Goal: Book appointment/travel/reservation

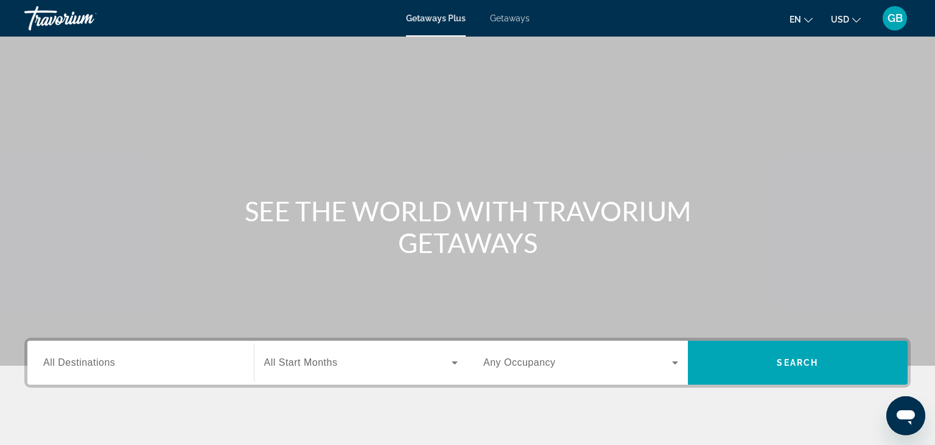
click at [517, 16] on span "Getaways" at bounding box center [510, 18] width 40 height 10
click at [200, 359] on input "Destination All Destinations" at bounding box center [140, 363] width 195 height 15
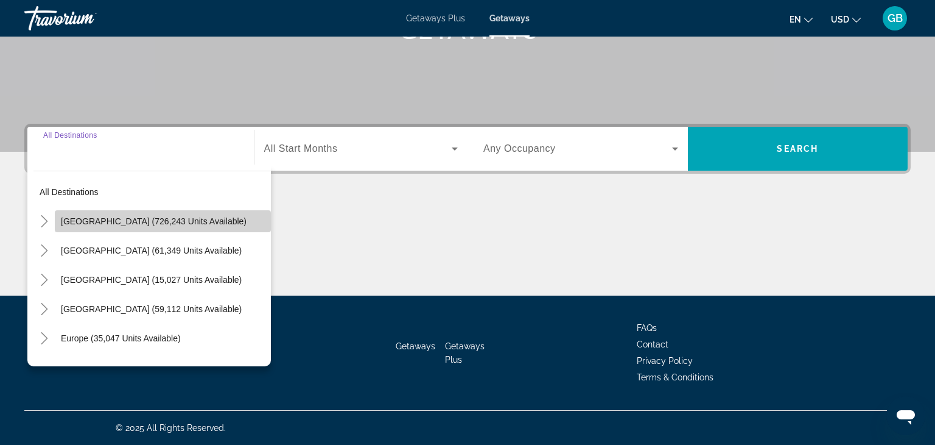
click at [78, 220] on span "[GEOGRAPHIC_DATA] (726,243 units available)" at bounding box center [154, 221] width 186 height 10
type input "**********"
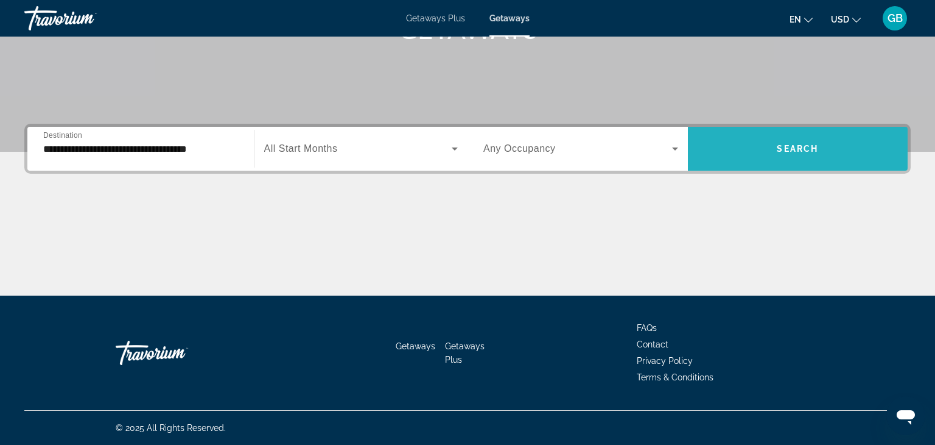
click at [798, 152] on span "Search" at bounding box center [797, 149] width 41 height 10
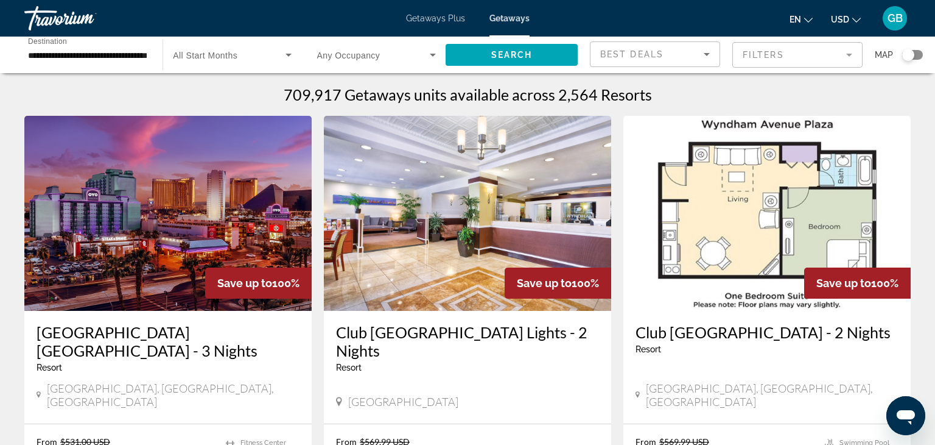
click at [913, 59] on div "Search widget" at bounding box center [912, 55] width 21 height 10
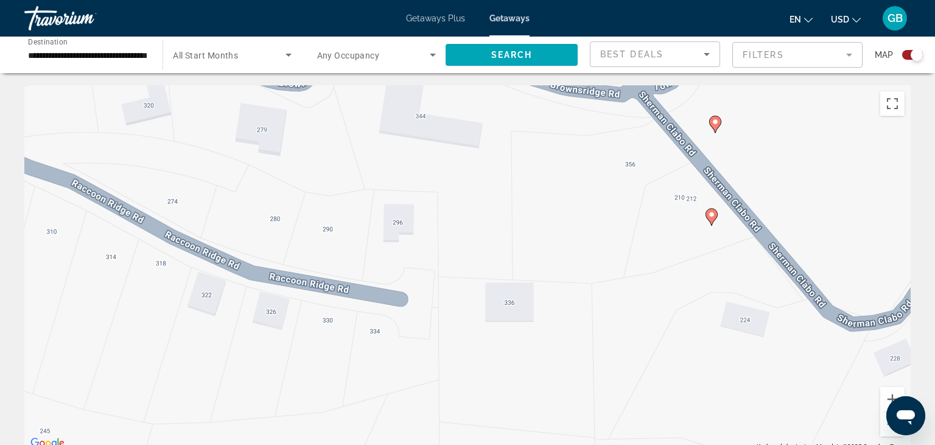
click at [712, 215] on image "Main content" at bounding box center [711, 214] width 7 height 7
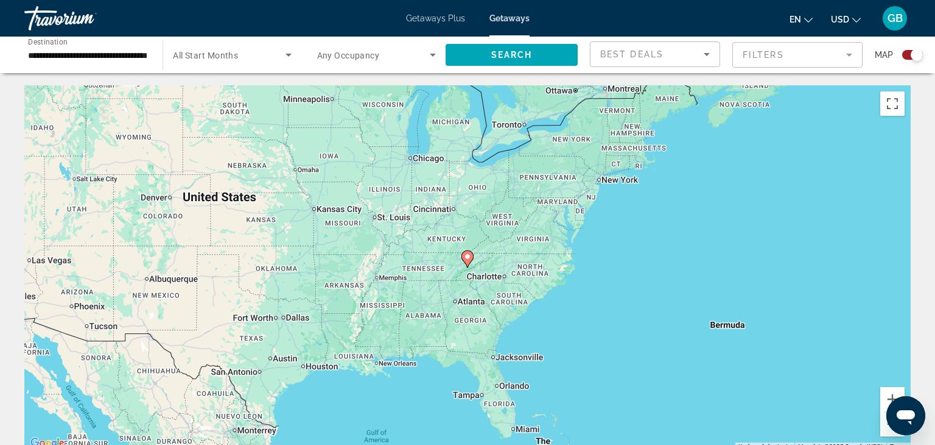
click at [467, 256] on image "Main content" at bounding box center [467, 256] width 7 height 7
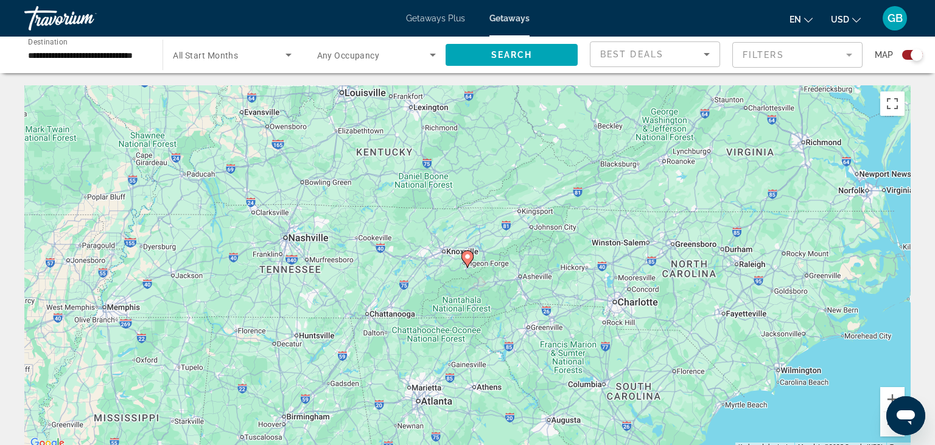
click at [467, 256] on image "Main content" at bounding box center [467, 256] width 7 height 7
type input "**********"
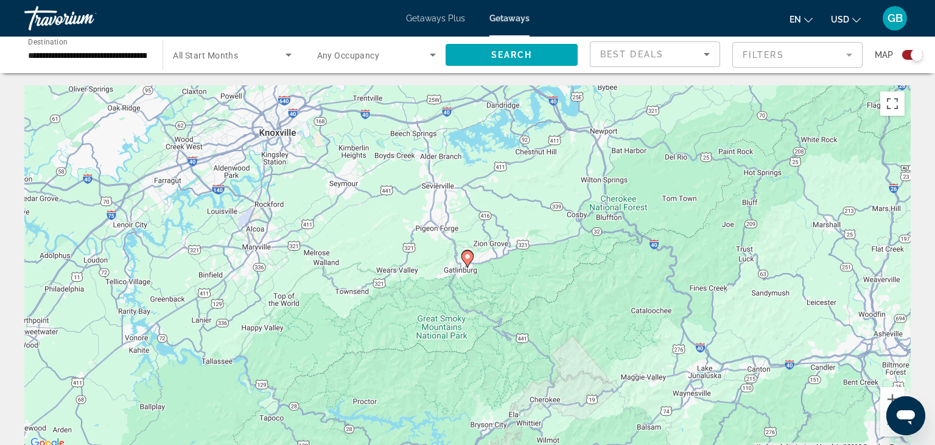
click at [467, 256] on image "Main content" at bounding box center [467, 256] width 7 height 7
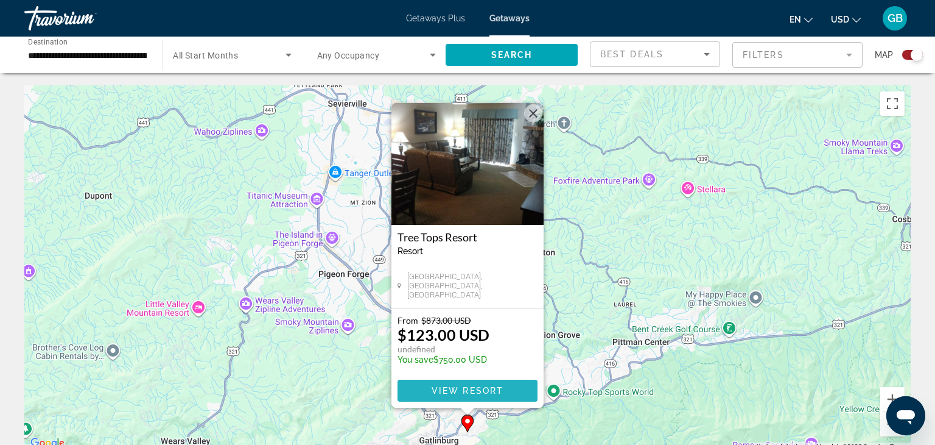
click at [490, 389] on span "View Resort" at bounding box center [468, 390] width 72 height 10
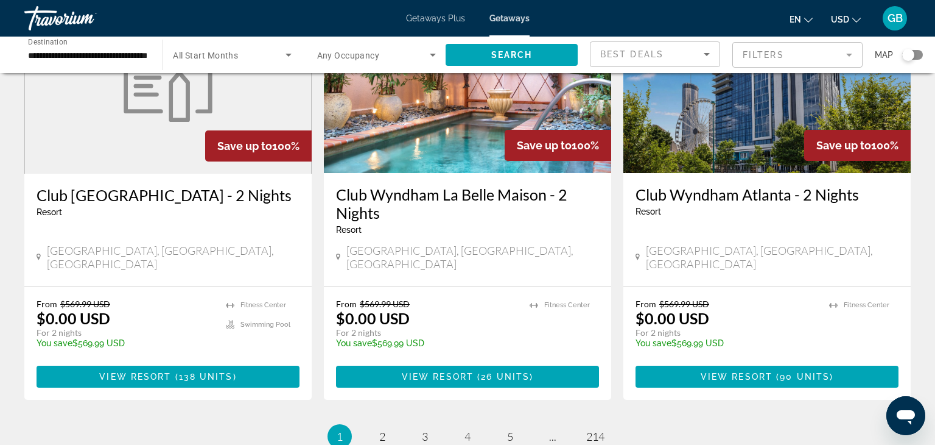
scroll to position [1480, 0]
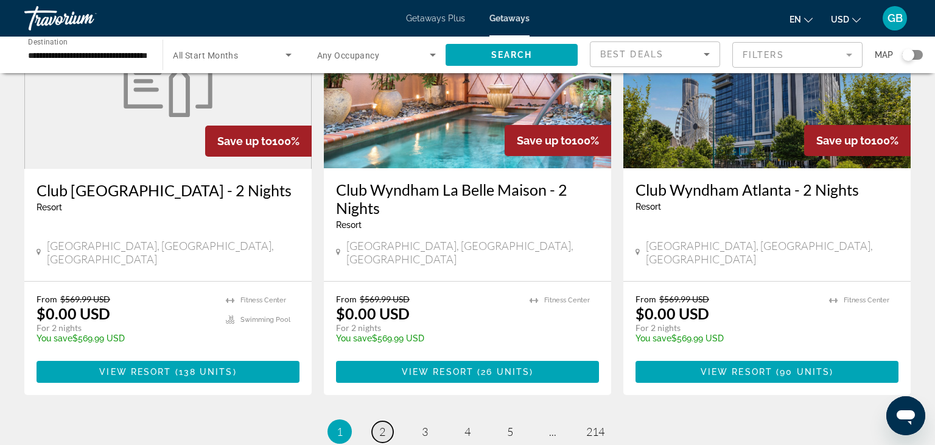
click at [383, 424] on span "2" at bounding box center [382, 430] width 6 height 13
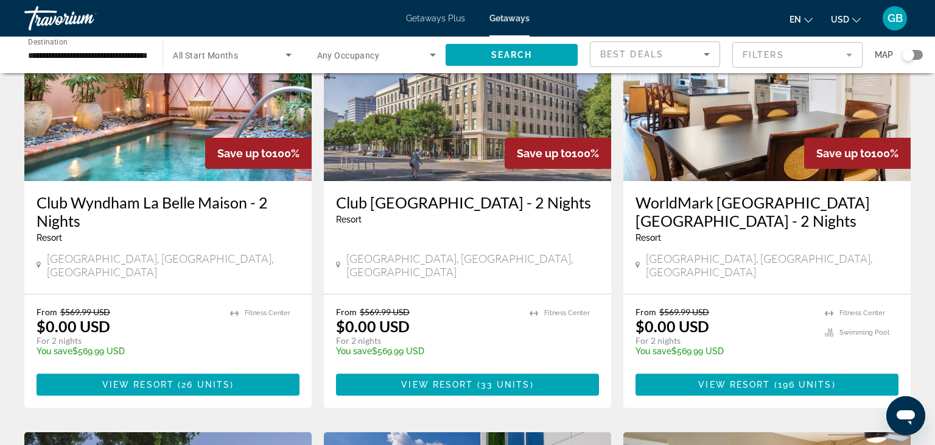
scroll to position [133, 0]
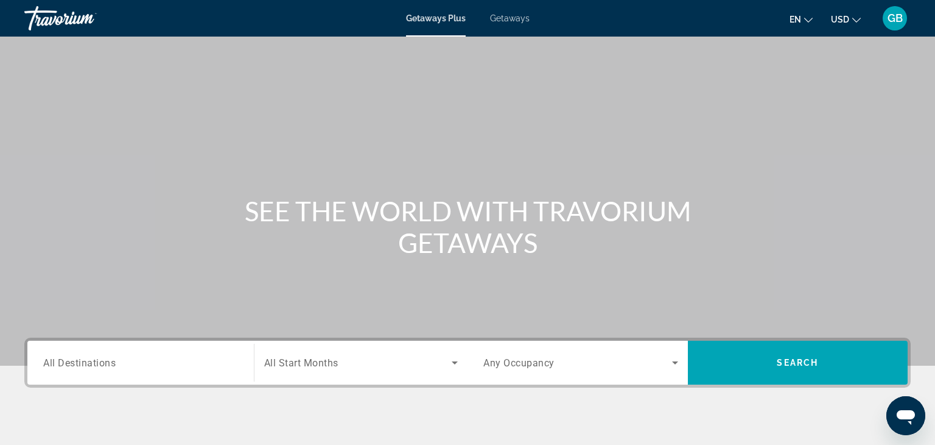
click at [500, 25] on div "Getaways Plus Getaways en English Español Français Italiano Português русский U…" at bounding box center [467, 18] width 935 height 32
click at [512, 22] on span "Getaways" at bounding box center [510, 18] width 40 height 10
click at [237, 363] on input "Destination All Destinations" at bounding box center [140, 363] width 195 height 15
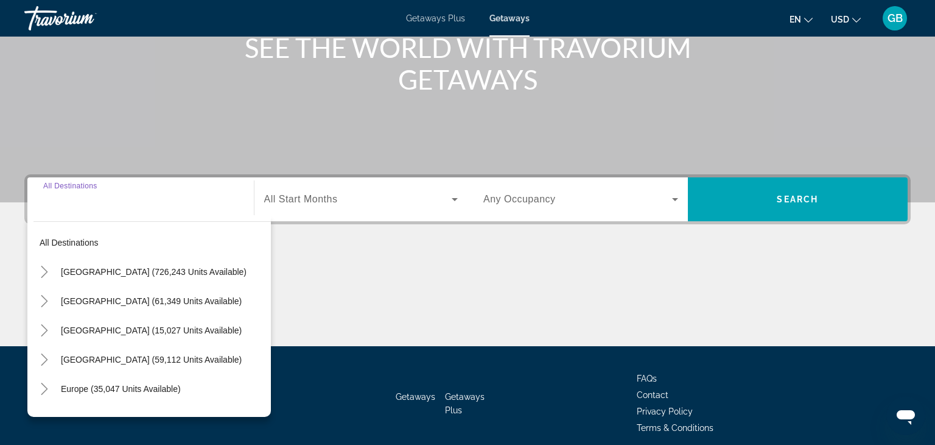
scroll to position [214, 0]
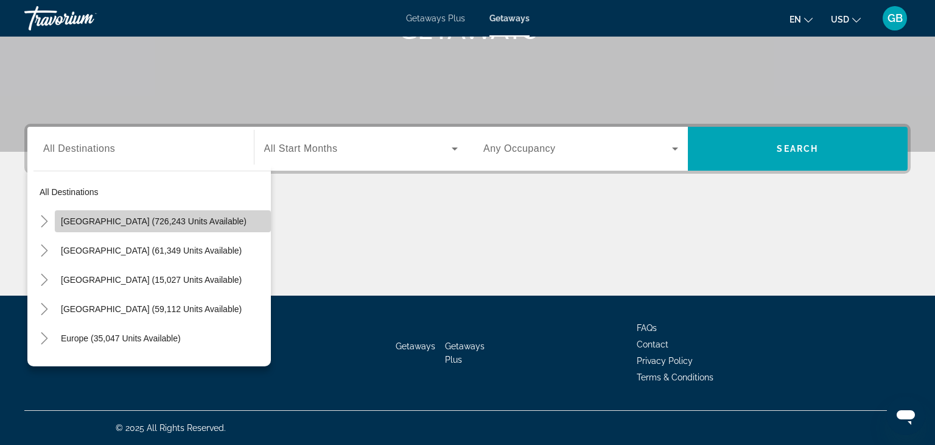
click at [199, 222] on span "[GEOGRAPHIC_DATA] (726,243 units available)" at bounding box center [154, 221] width 186 height 10
type input "**********"
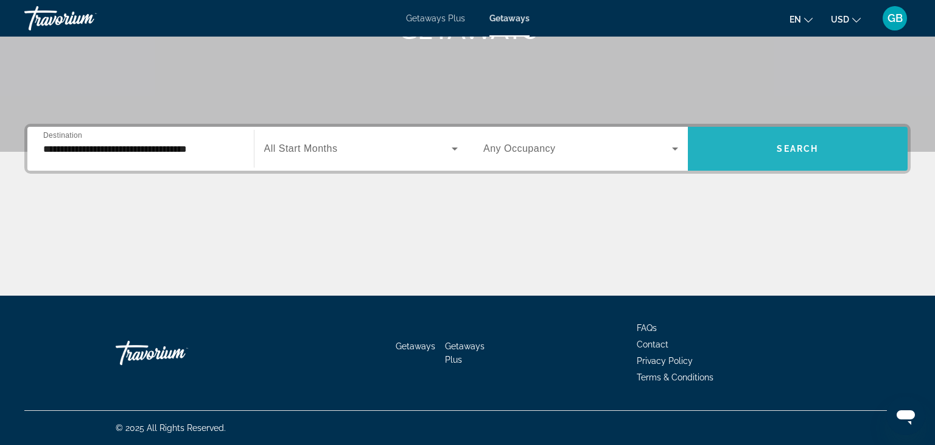
click at [806, 149] on span "Search" at bounding box center [797, 149] width 41 height 10
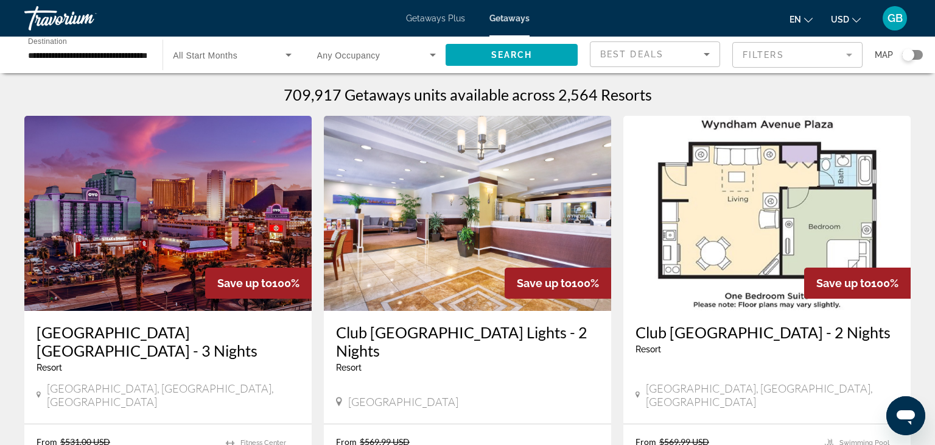
click at [905, 57] on div "Search widget" at bounding box center [908, 55] width 12 height 12
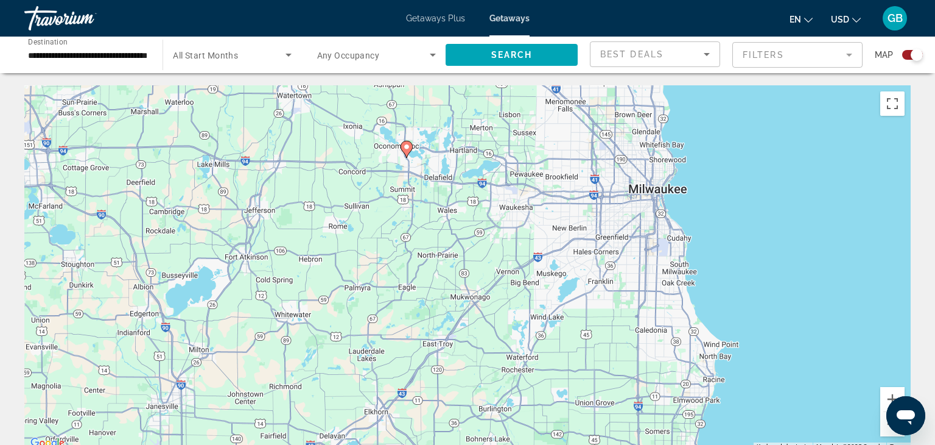
click at [410, 151] on icon "Main content" at bounding box center [407, 149] width 12 height 17
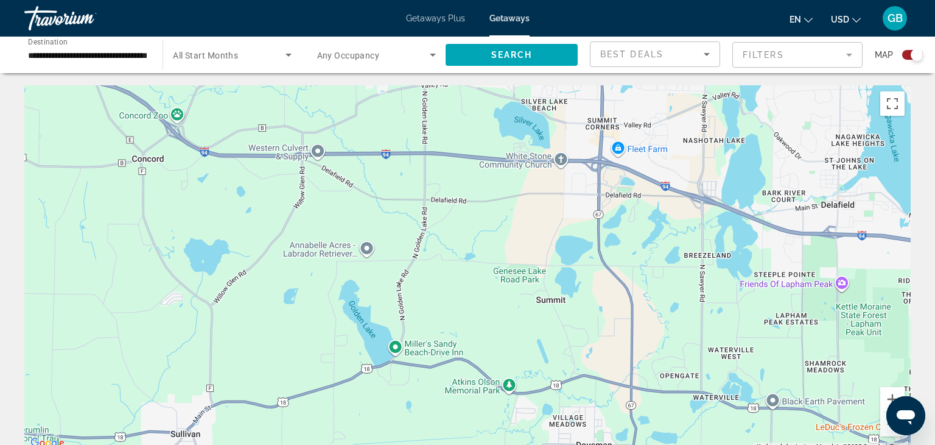
click at [679, 389] on div "To activate drag with keyboard, press Alt + Enter. Once in keyboard drag state,…" at bounding box center [467, 267] width 887 height 365
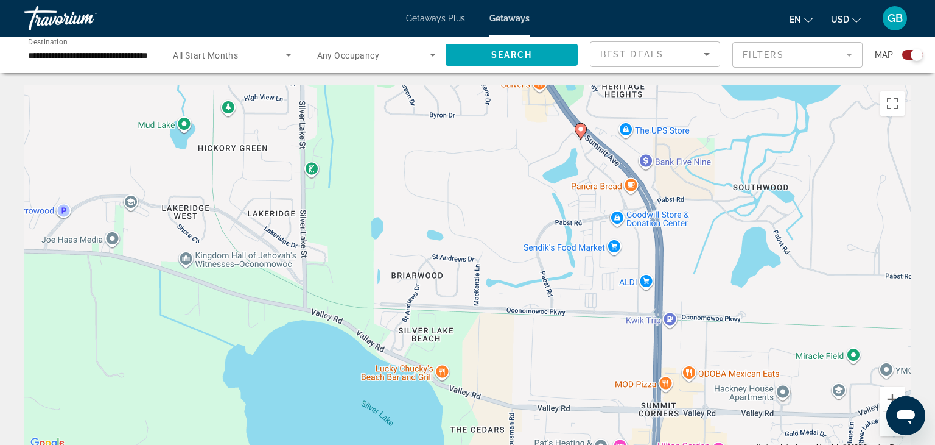
click at [580, 129] on image "Main content" at bounding box center [580, 128] width 7 height 7
type input "**********"
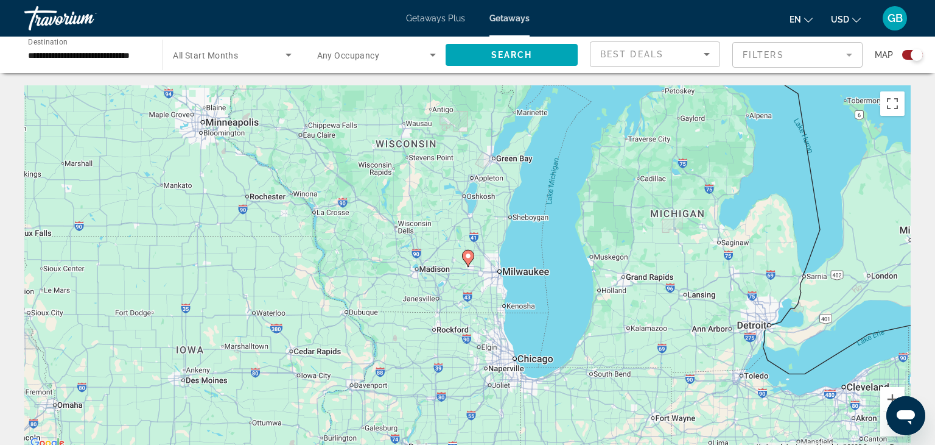
click at [467, 256] on image "Main content" at bounding box center [468, 255] width 7 height 7
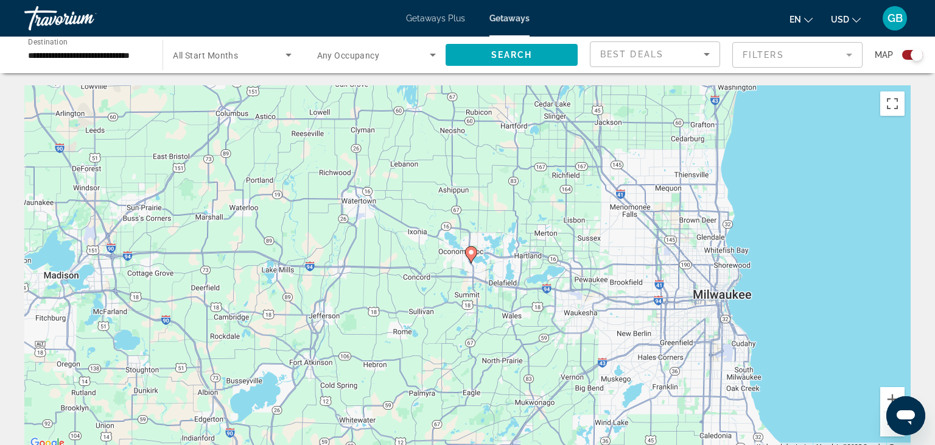
click at [471, 251] on image "Main content" at bounding box center [471, 251] width 7 height 7
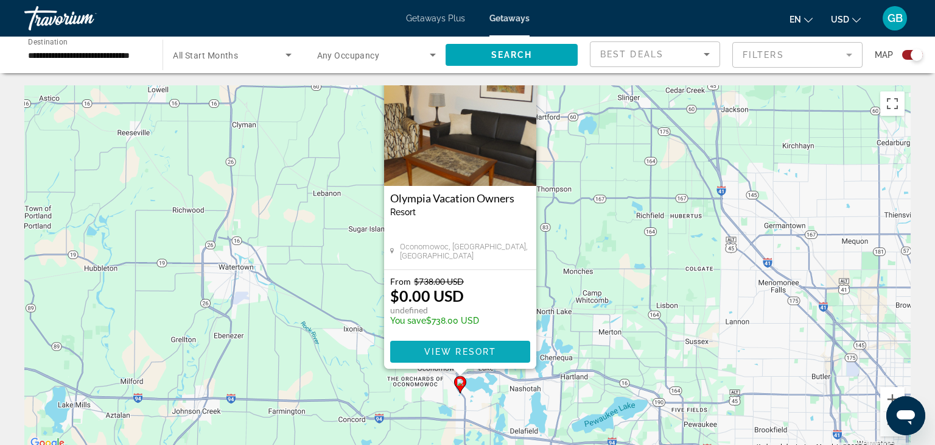
click at [480, 354] on span "View Resort" at bounding box center [460, 352] width 72 height 10
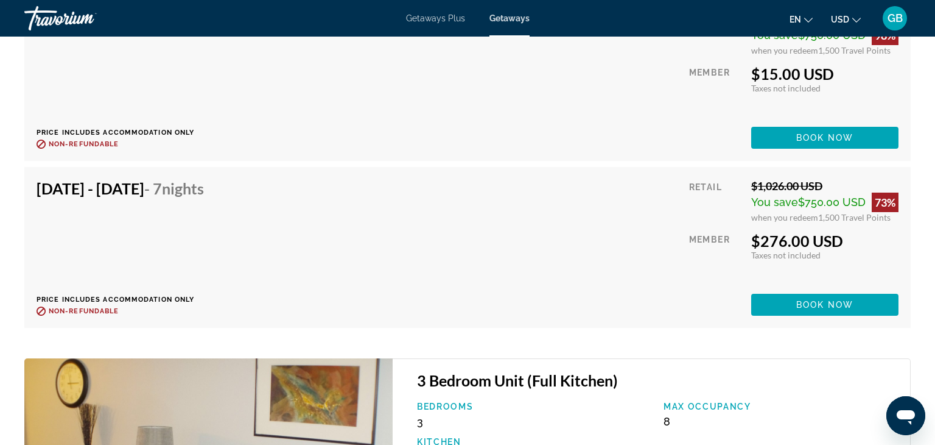
scroll to position [8162, 0]
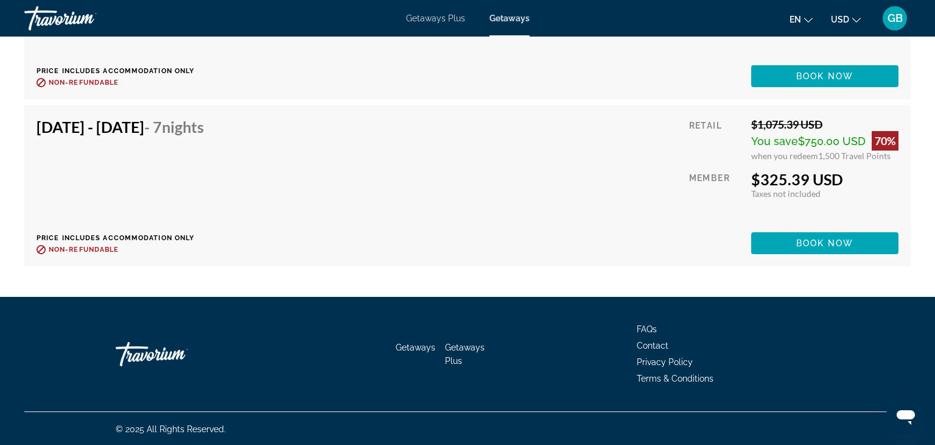
click at [513, 17] on span "Getaways" at bounding box center [510, 18] width 40 height 10
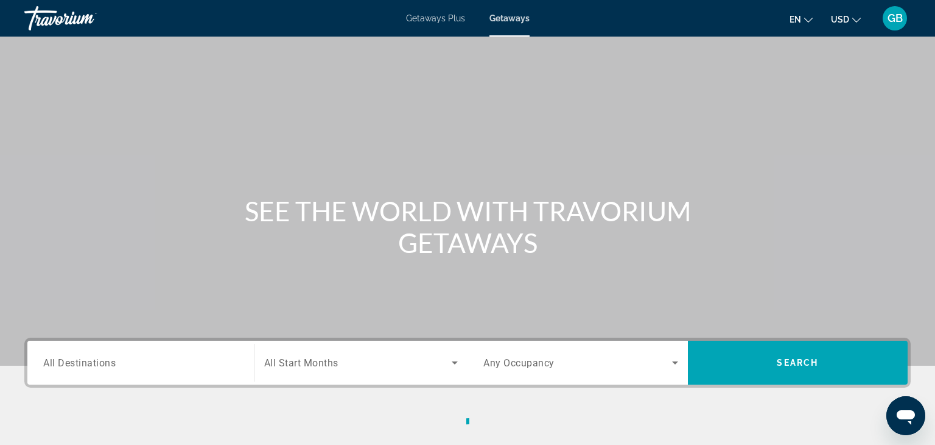
click at [513, 17] on span "Getaways" at bounding box center [510, 18] width 40 height 10
click at [225, 365] on input "Destination All Destinations" at bounding box center [140, 363] width 195 height 15
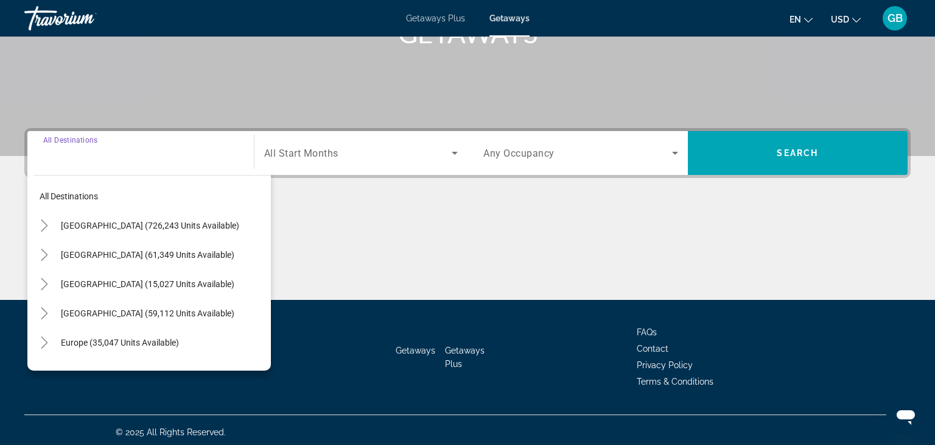
scroll to position [214, 0]
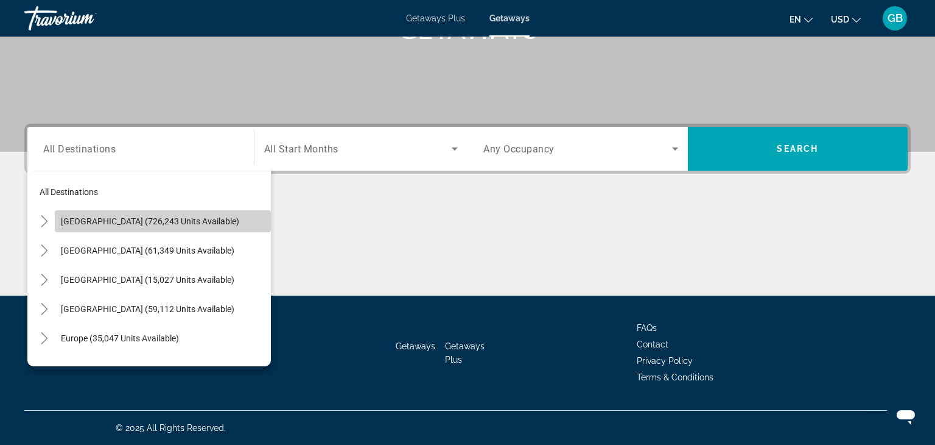
click at [219, 223] on span "Search widget" at bounding box center [163, 220] width 216 height 29
type input "**********"
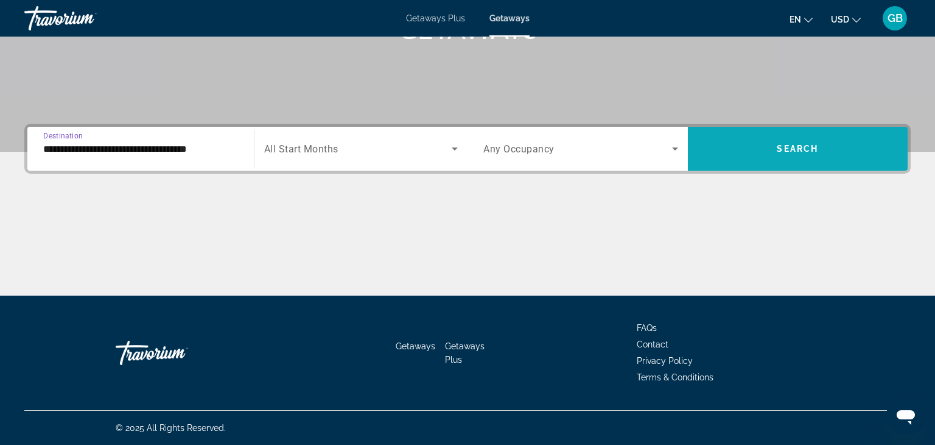
click at [881, 139] on span "Search widget" at bounding box center [798, 148] width 220 height 29
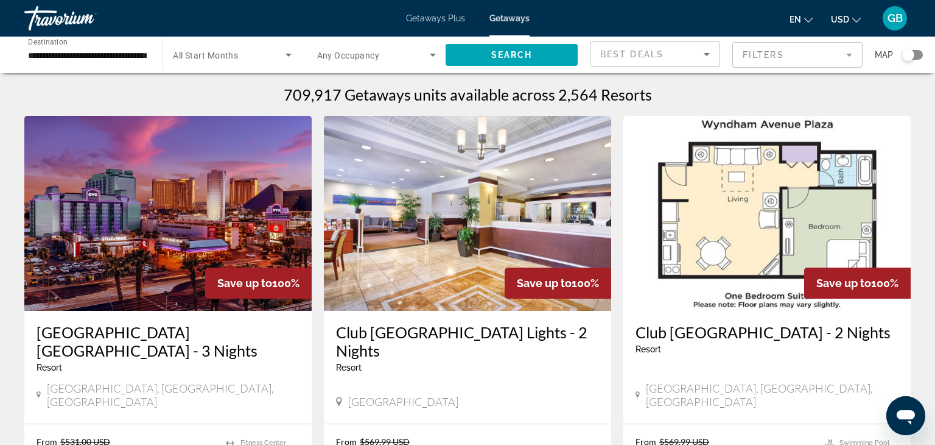
click at [909, 60] on div "Search widget" at bounding box center [908, 55] width 12 height 12
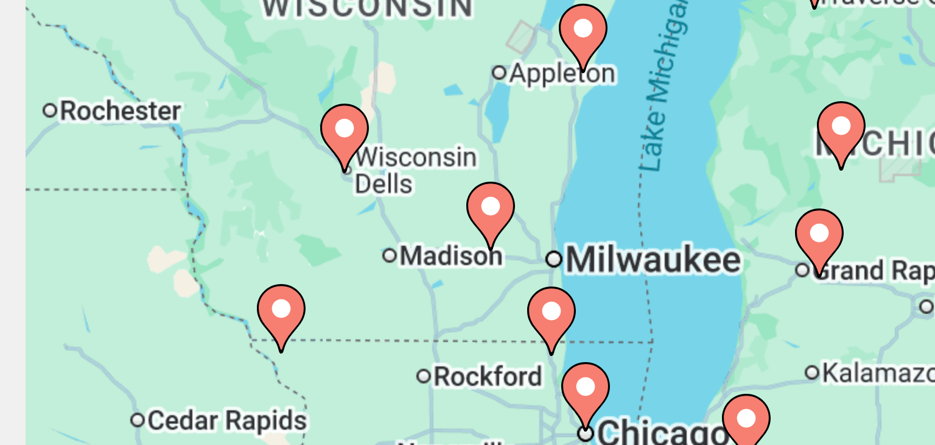
click at [156, 314] on div "To activate drag with keyboard, press Alt + Enter. Once in keyboard drag state,…" at bounding box center [467, 267] width 887 height 365
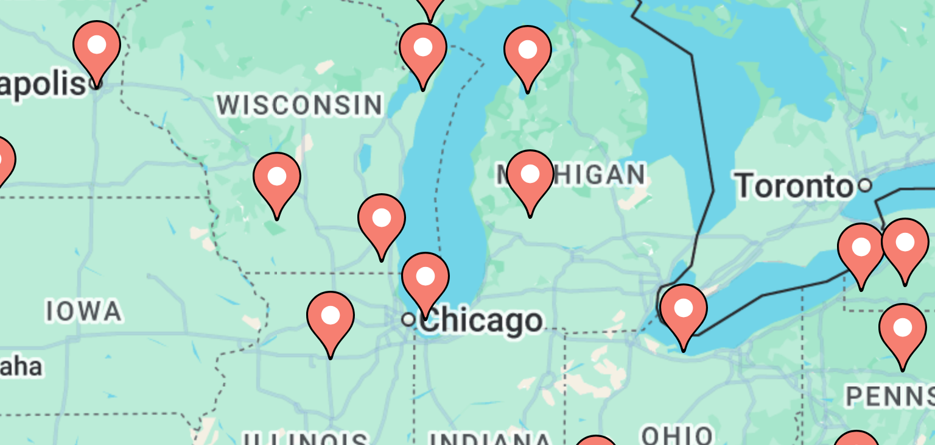
click at [264, 298] on div "To activate drag with keyboard, press Alt + Enter. Once in keyboard drag state,…" at bounding box center [467, 267] width 887 height 365
type input "**********"
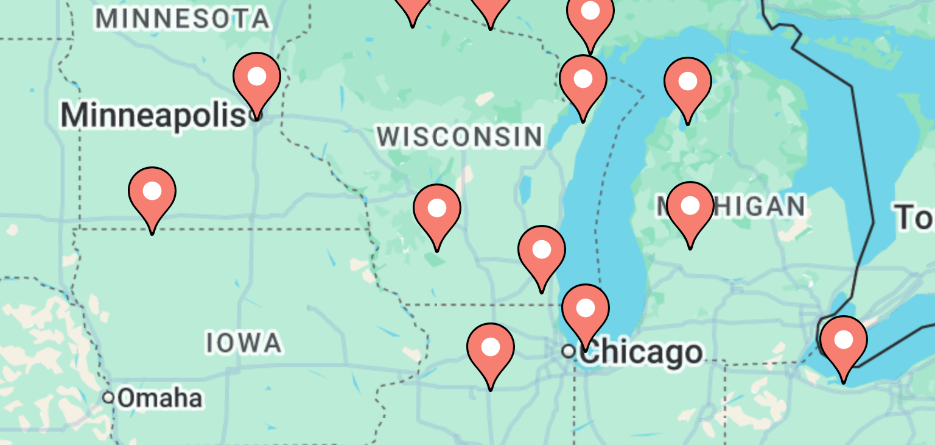
click at [229, 306] on div "To activate drag with keyboard, press Alt + Enter. Once in keyboard drag state,…" at bounding box center [467, 267] width 887 height 365
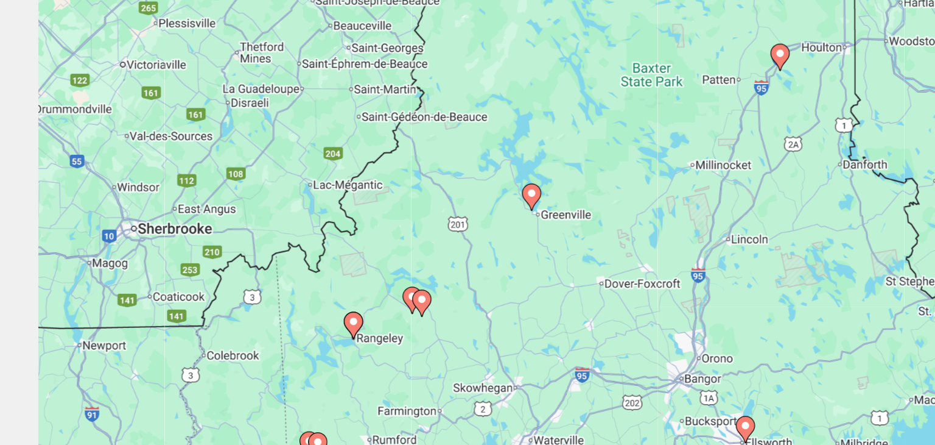
click at [162, 328] on div "To activate drag with keyboard, press Alt + Enter. Once in keyboard drag state,…" at bounding box center [467, 267] width 887 height 365
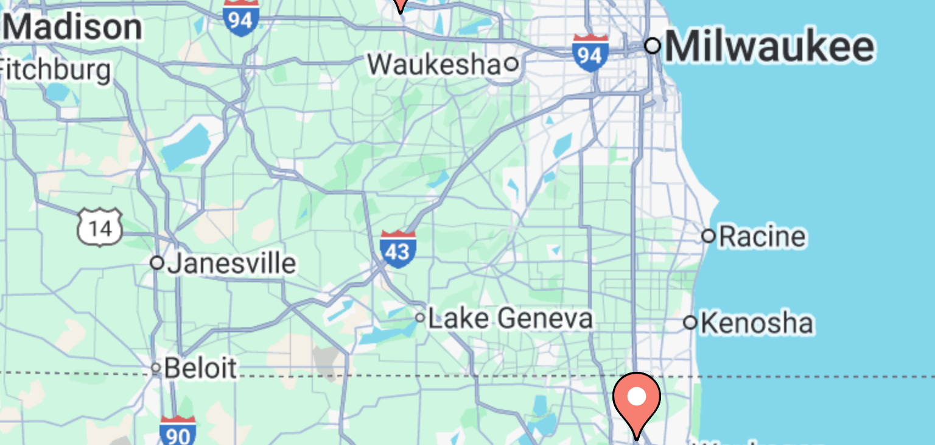
drag, startPoint x: 333, startPoint y: 160, endPoint x: 318, endPoint y: 135, distance: 28.9
click at [318, 135] on div "To activate drag with keyboard, press Alt + Enter. Once in keyboard drag state,…" at bounding box center [467, 267] width 887 height 365
